Goal: Task Accomplishment & Management: Manage account settings

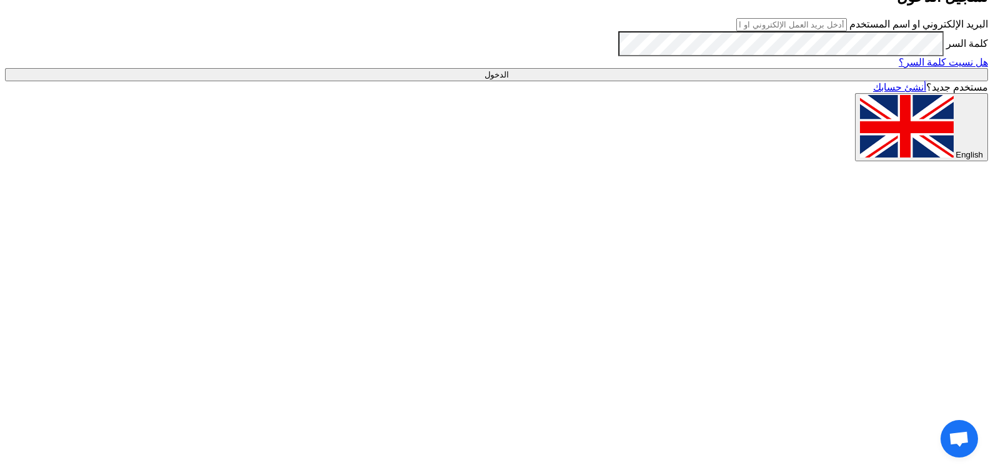
type input "[EMAIL_ADDRESS][DOMAIN_NAME]"
click at [795, 81] on input "الدخول" at bounding box center [496, 74] width 983 height 13
